Goal: Find specific page/section: Find specific page/section

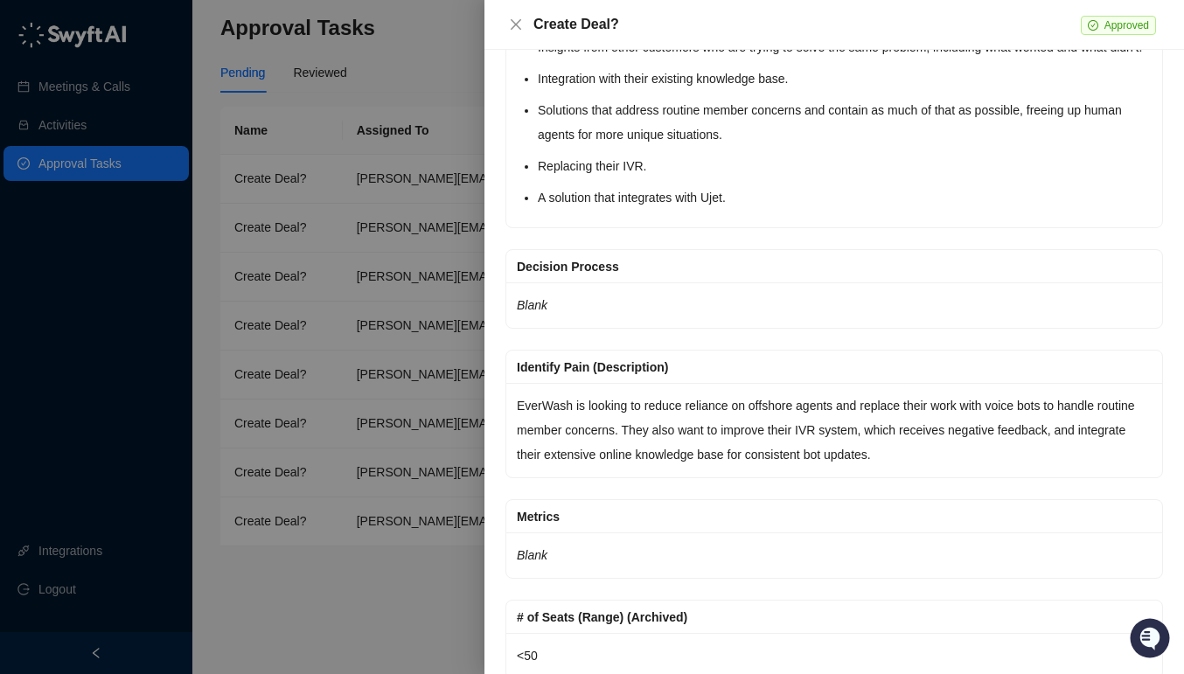
scroll to position [1150, 0]
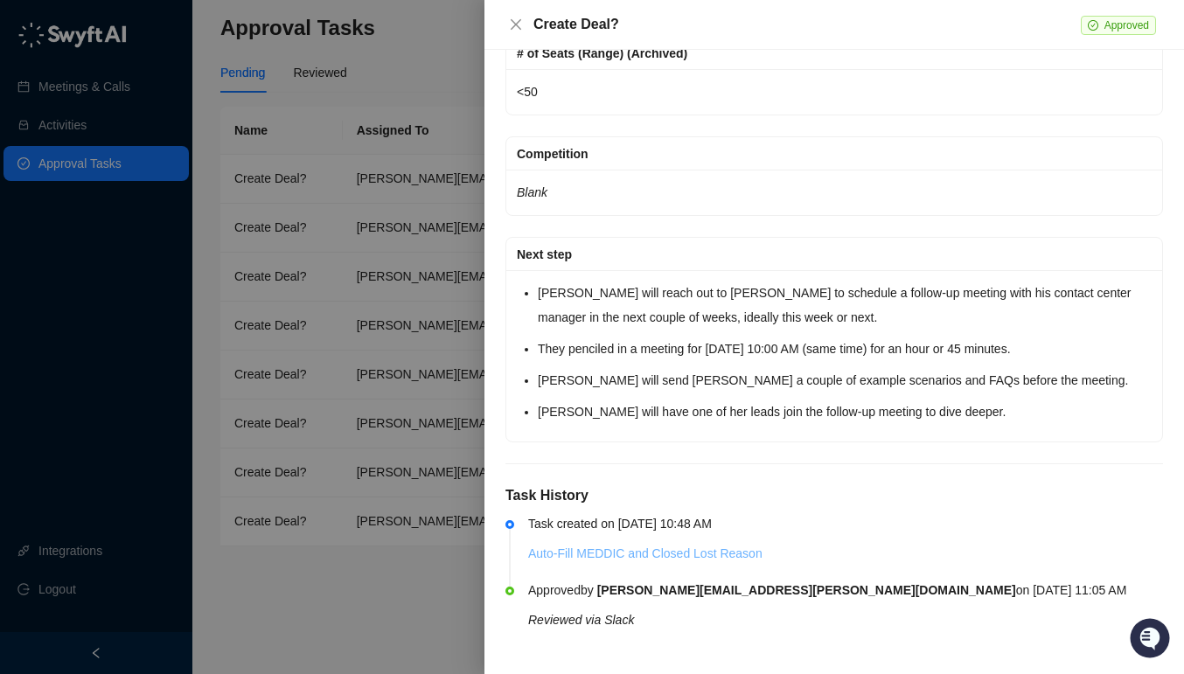
click at [592, 553] on link "Auto-Fill MEDDIC and Closed Lost Reason" at bounding box center [645, 553] width 234 height 14
